Goal: Information Seeking & Learning: Learn about a topic

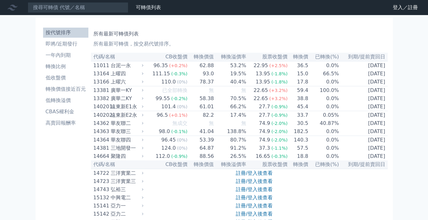
scroll to position [2148, 0]
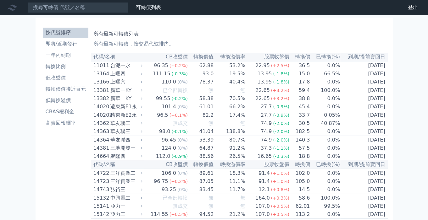
scroll to position [2157, 0]
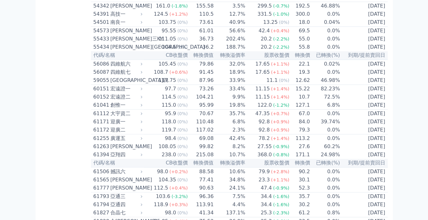
scroll to position [2189, 0]
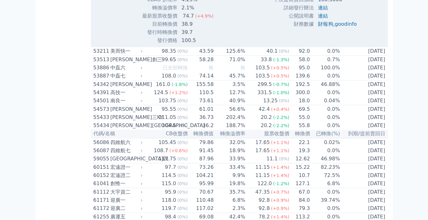
scroll to position [2314, 0]
